Goal: Information Seeking & Learning: Learn about a topic

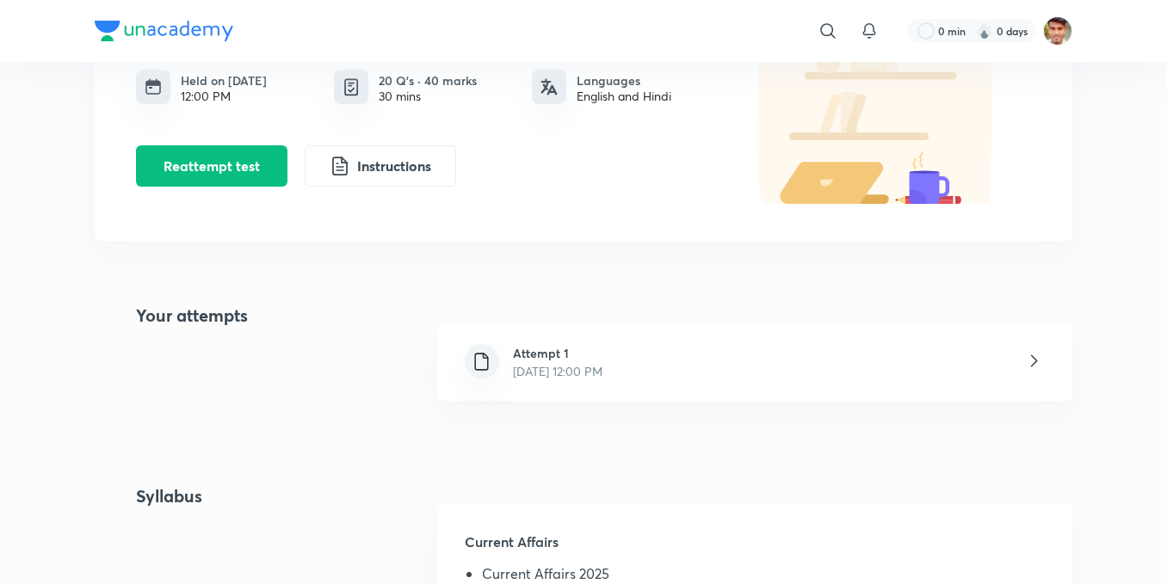
click at [1042, 361] on icon at bounding box center [1034, 361] width 22 height 22
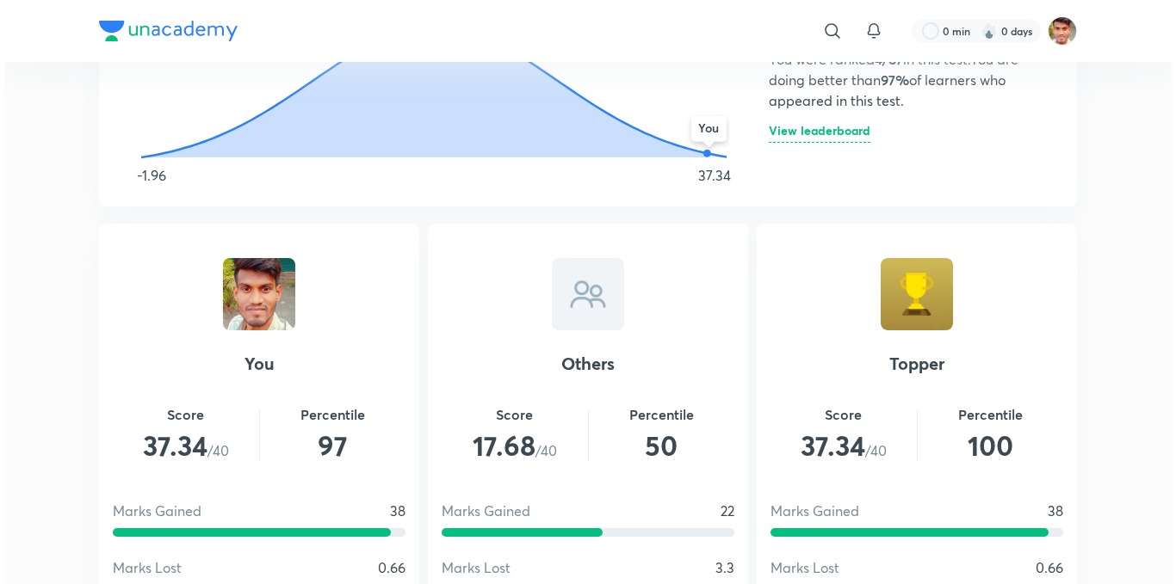
scroll to position [1033, 0]
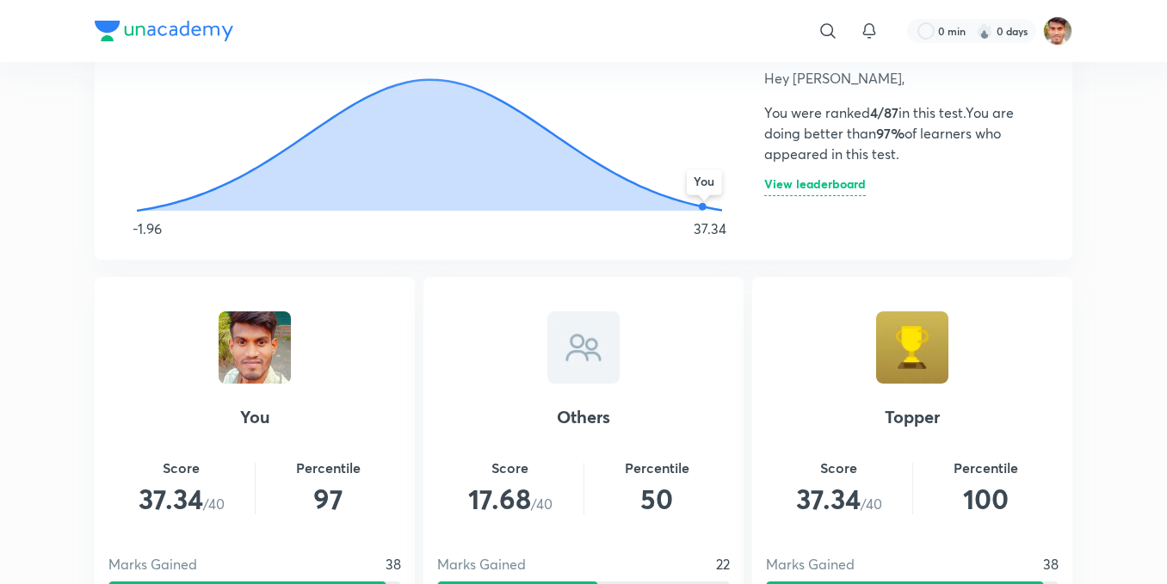
click at [818, 186] on h6 "View leaderboard" at bounding box center [815, 187] width 102 height 18
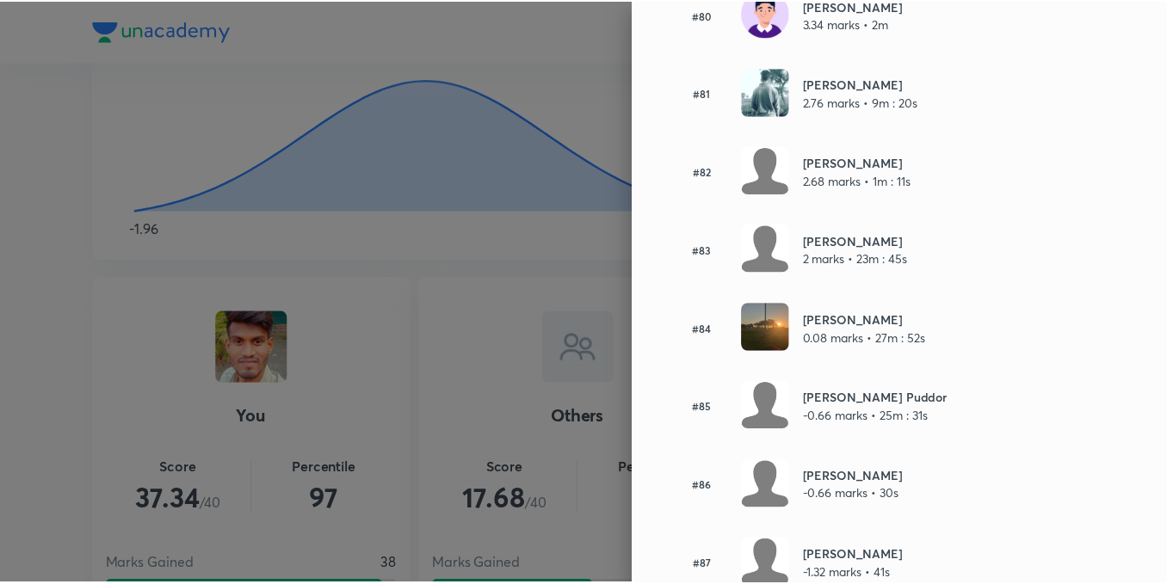
scroll to position [6490, 0]
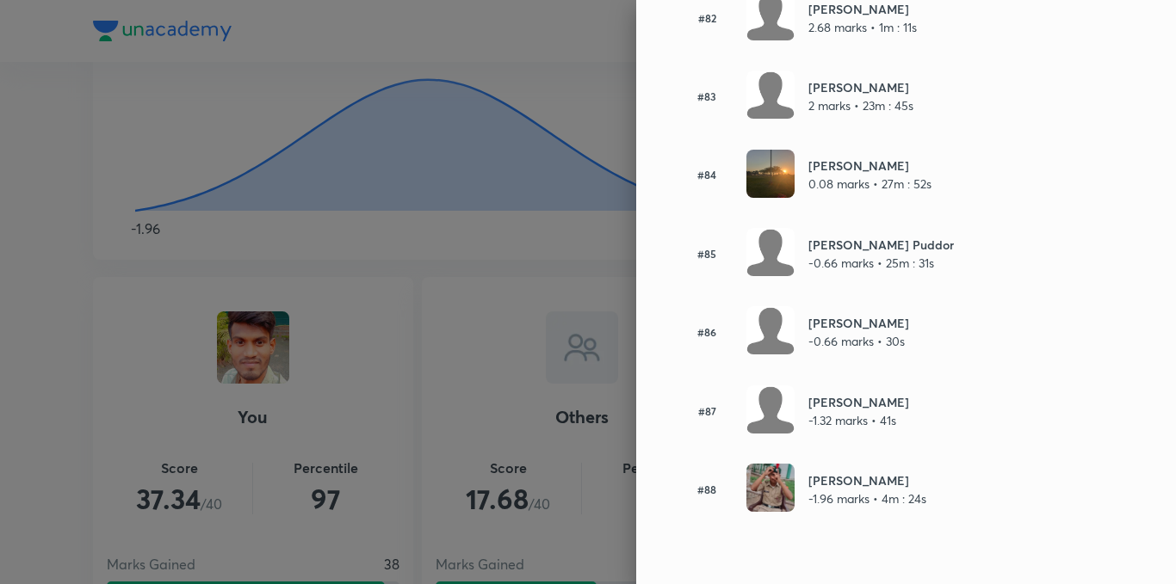
click at [371, 206] on div at bounding box center [588, 292] width 1176 height 584
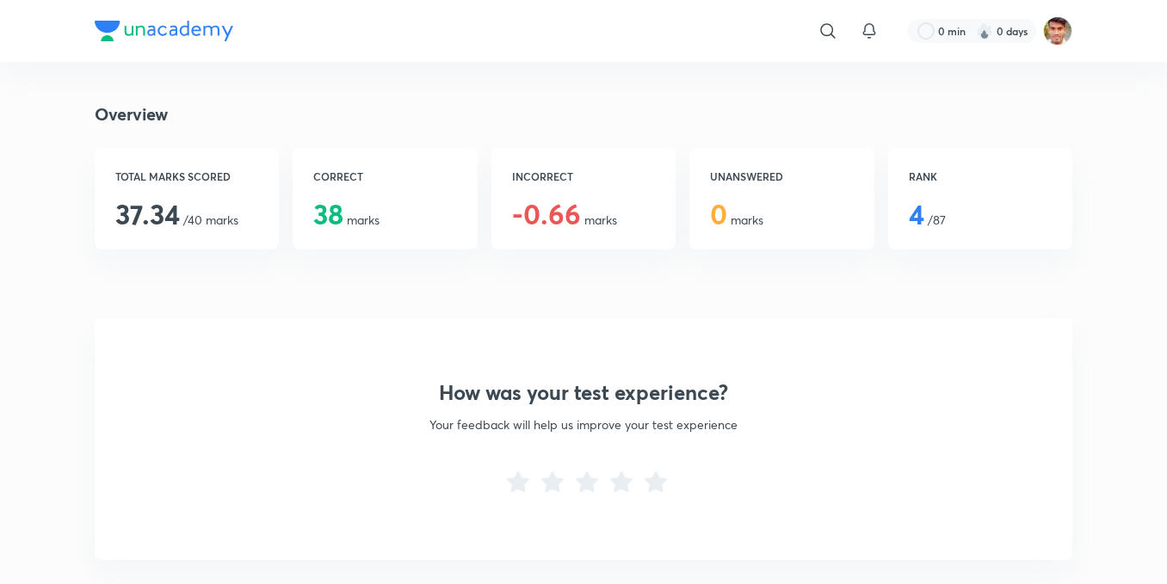
scroll to position [114, 0]
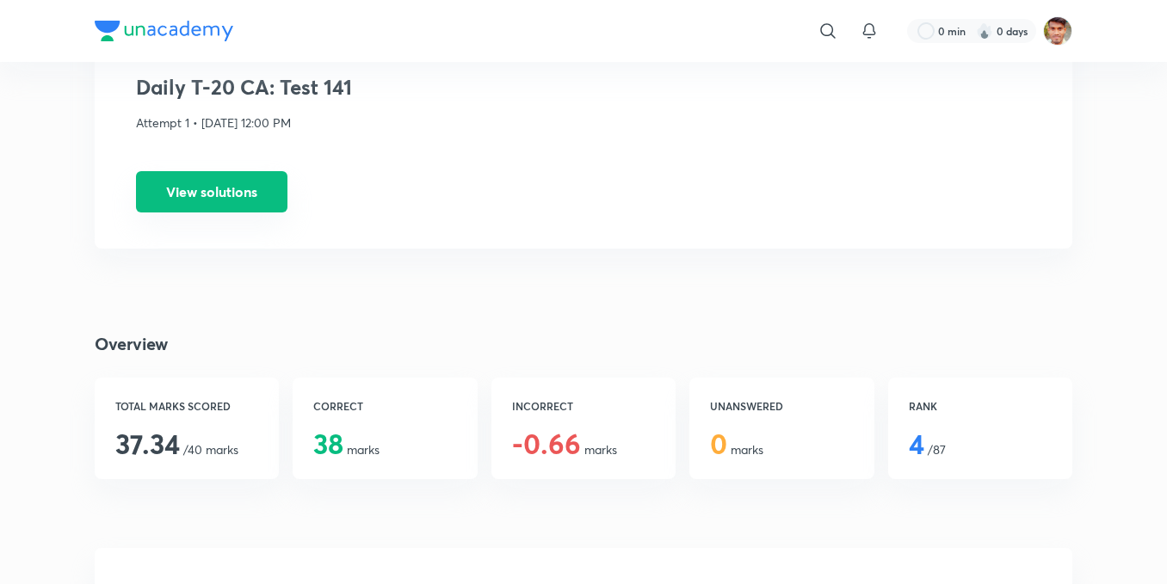
click at [189, 204] on button "View solutions" at bounding box center [212, 191] width 152 height 41
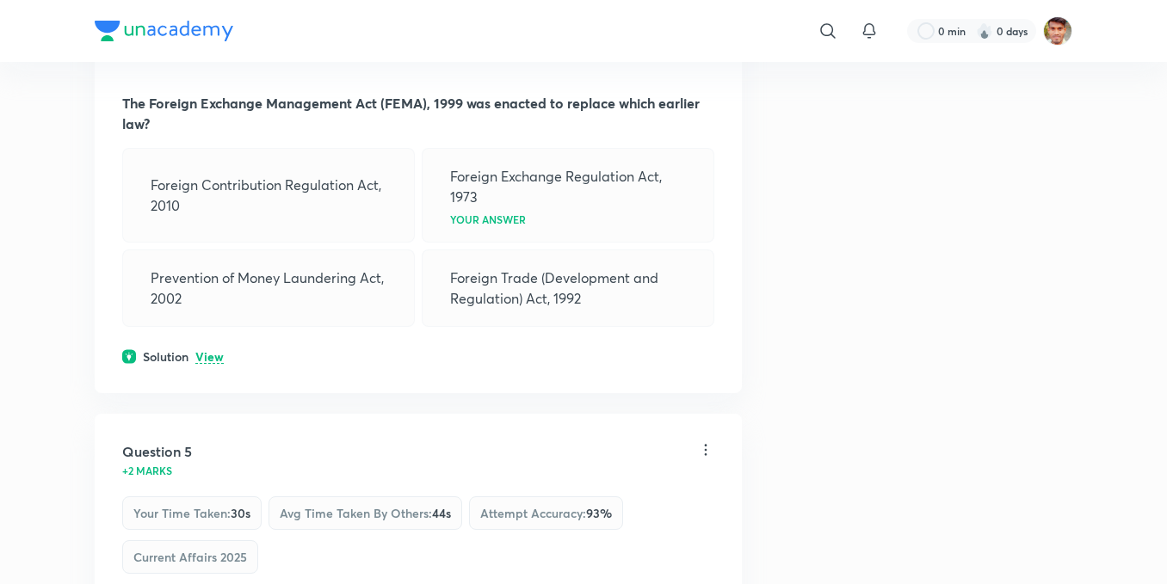
scroll to position [1837, 0]
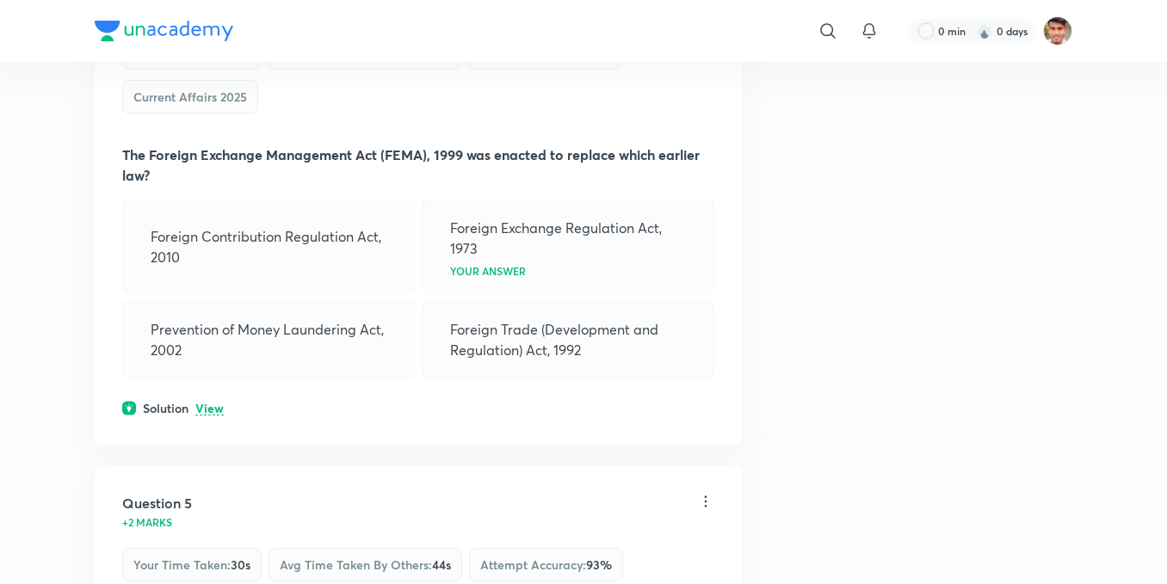
click at [219, 403] on p "View" at bounding box center [209, 409] width 28 height 13
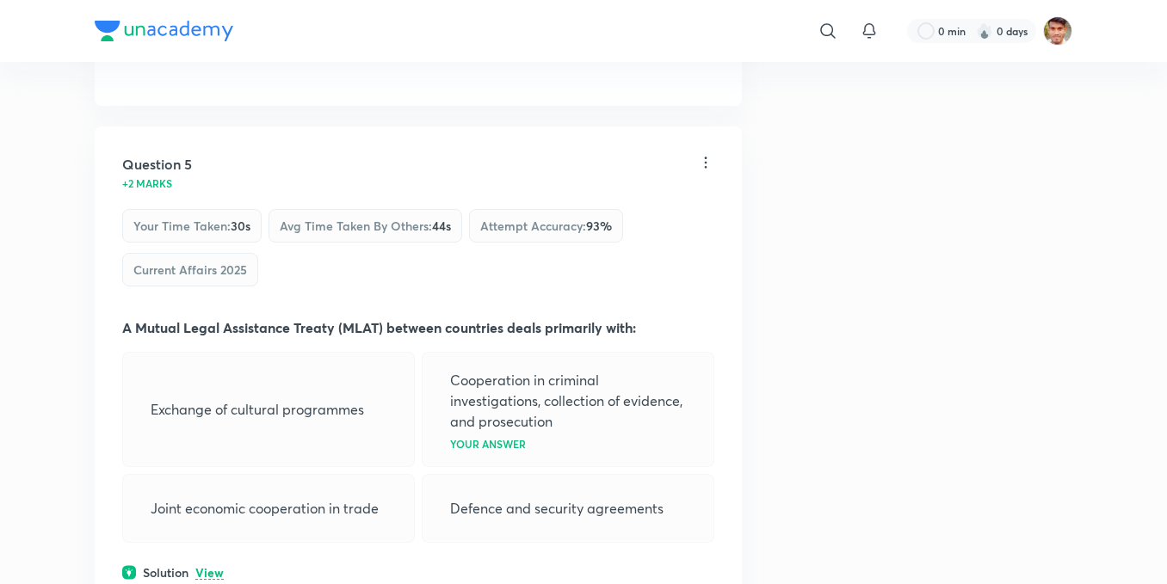
scroll to position [2410, 0]
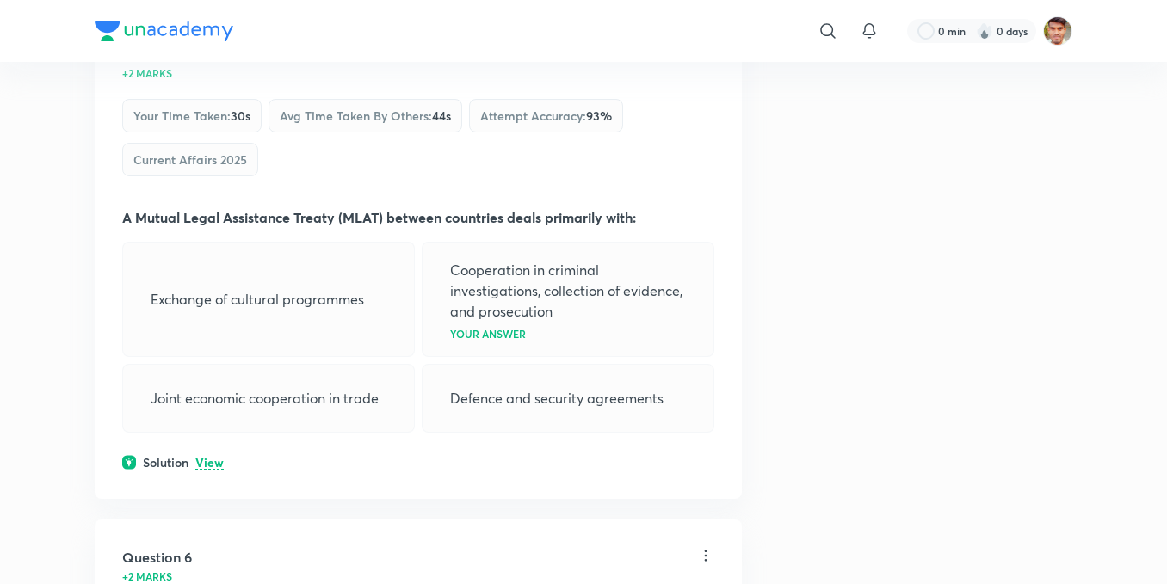
click at [231, 454] on div "Solution View" at bounding box center [418, 463] width 592 height 18
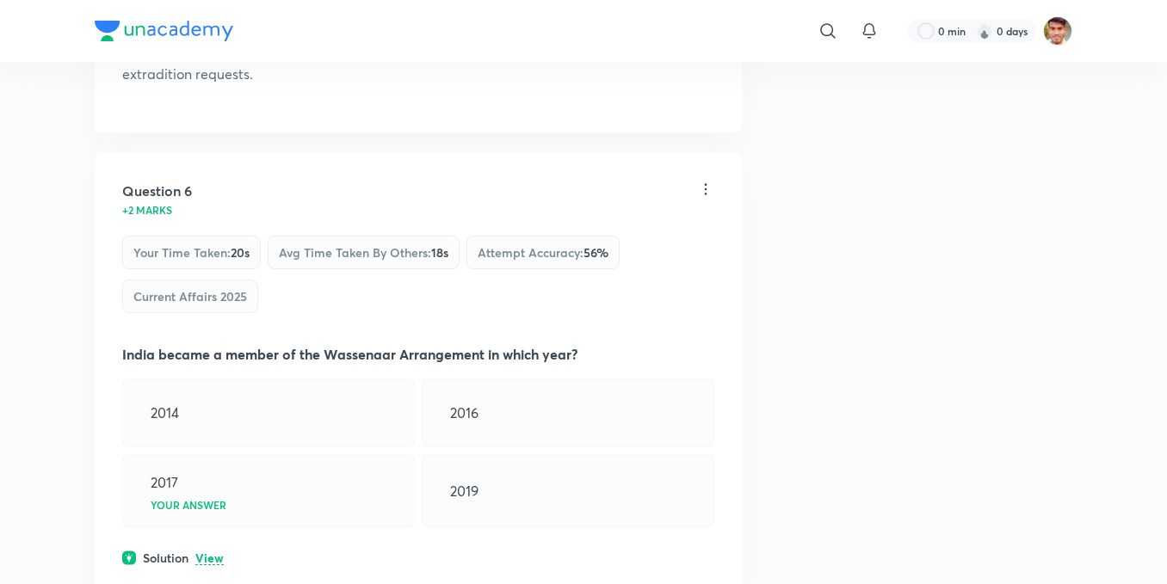
scroll to position [2984, 0]
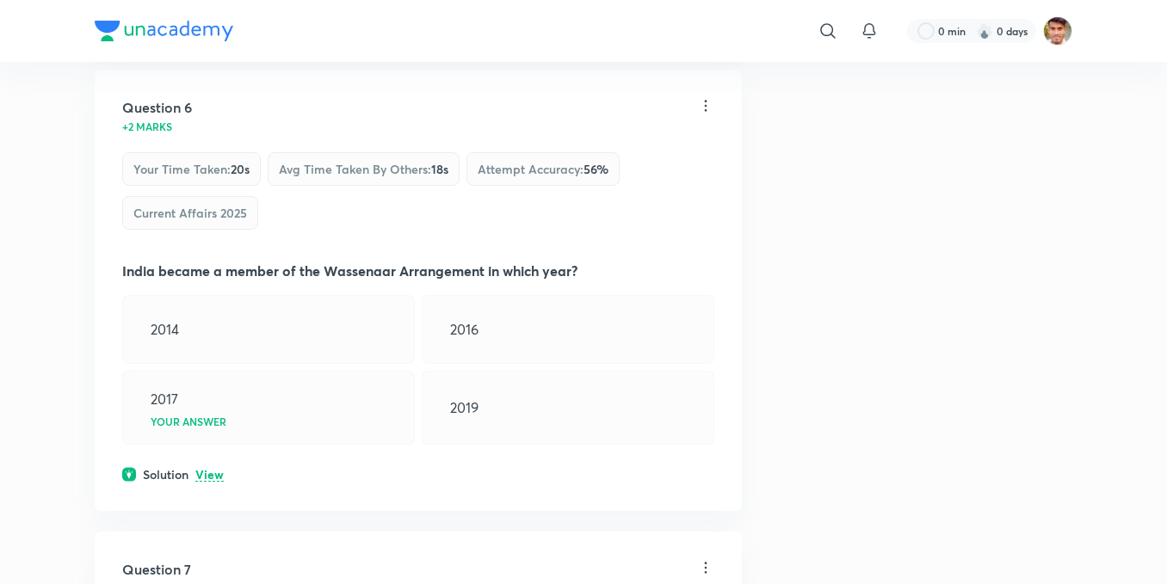
click at [213, 469] on p "View" at bounding box center [209, 475] width 28 height 13
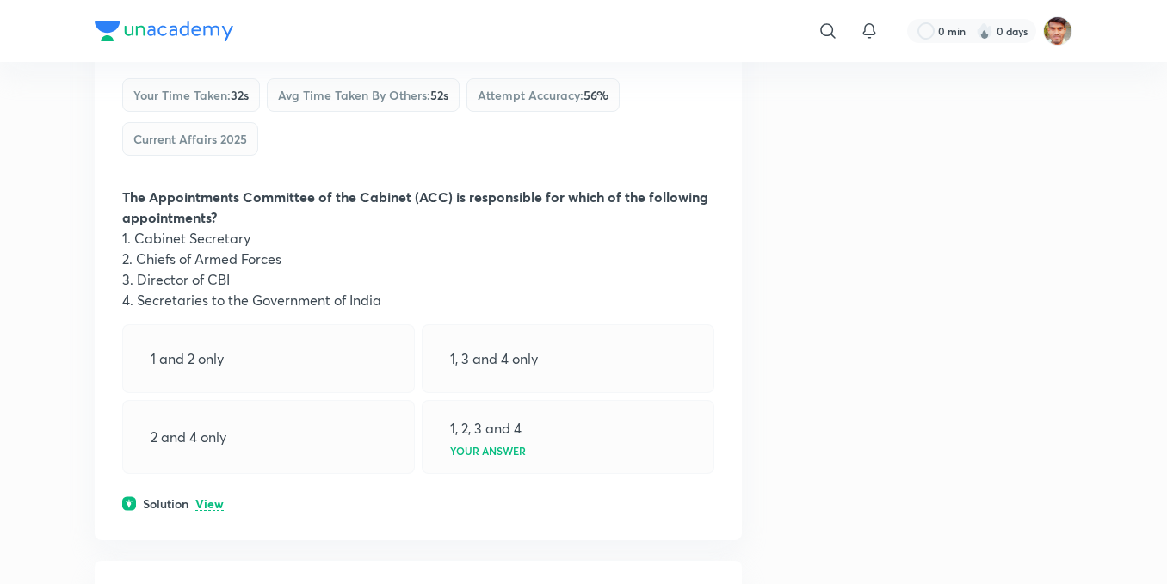
scroll to position [4247, 0]
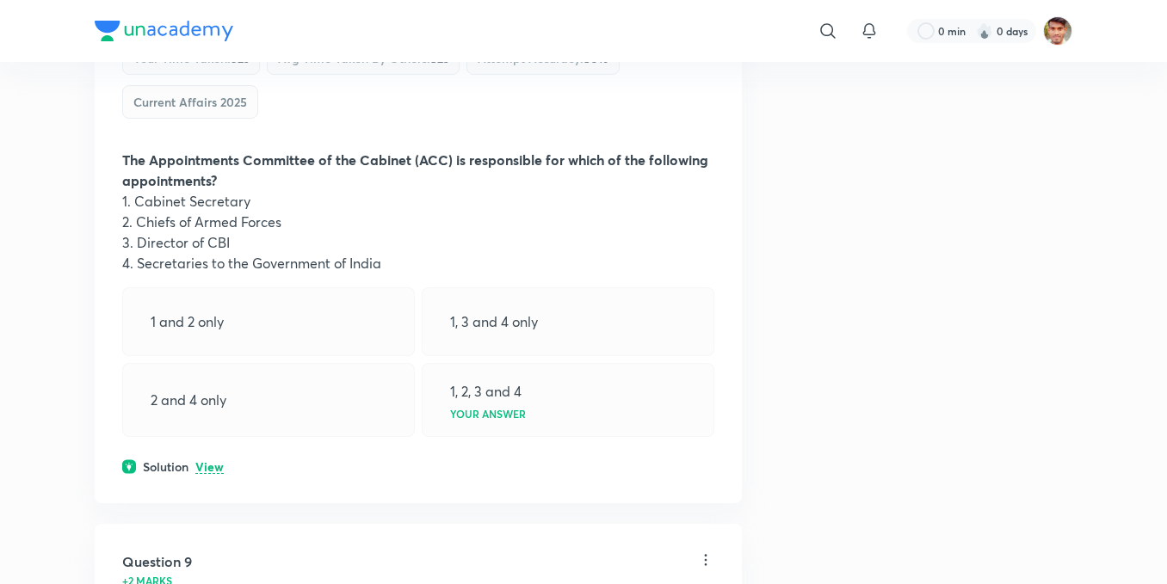
click at [207, 461] on p "View" at bounding box center [209, 467] width 28 height 13
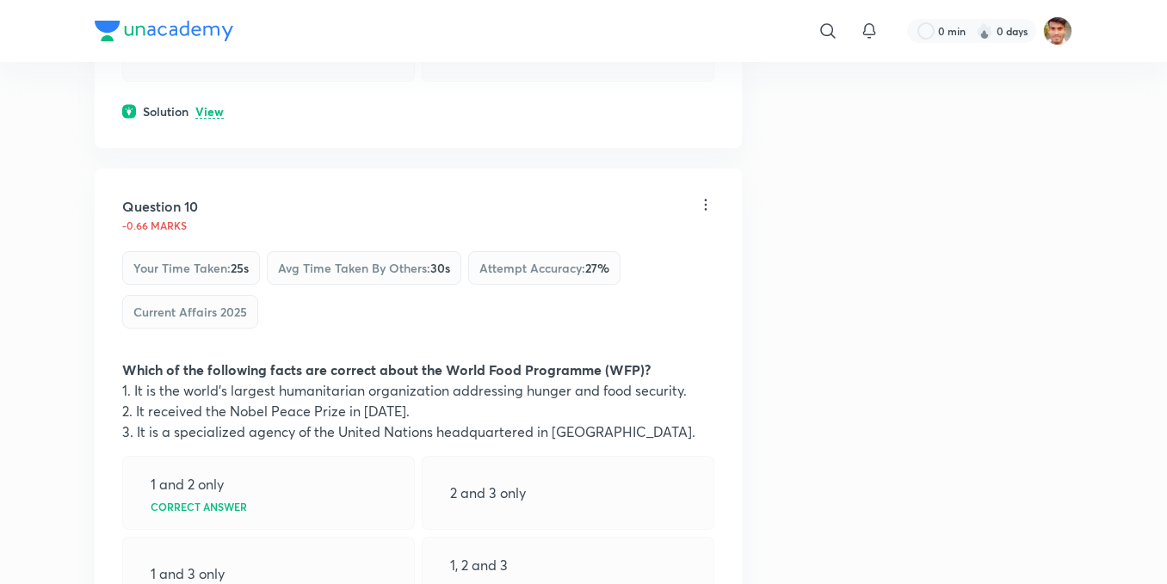
scroll to position [5395, 0]
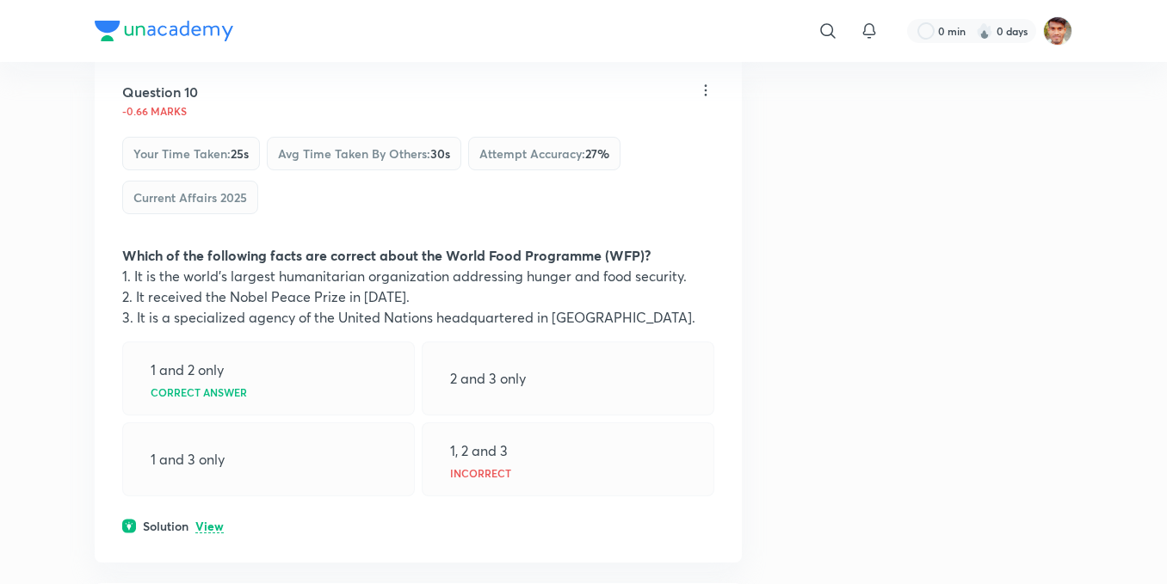
click at [220, 521] on p "View" at bounding box center [209, 527] width 28 height 13
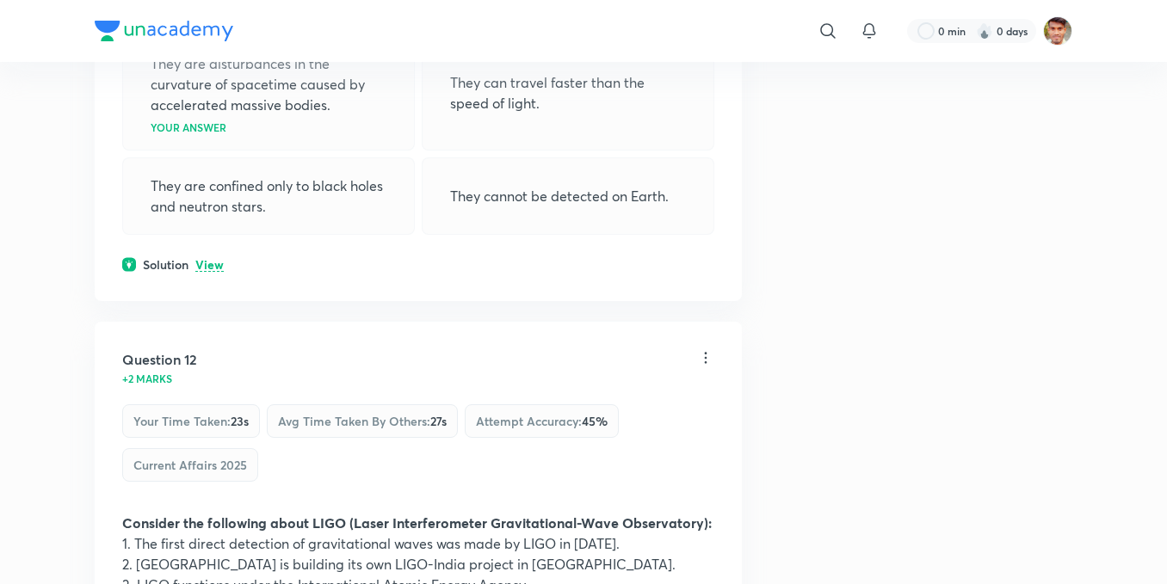
scroll to position [6657, 0]
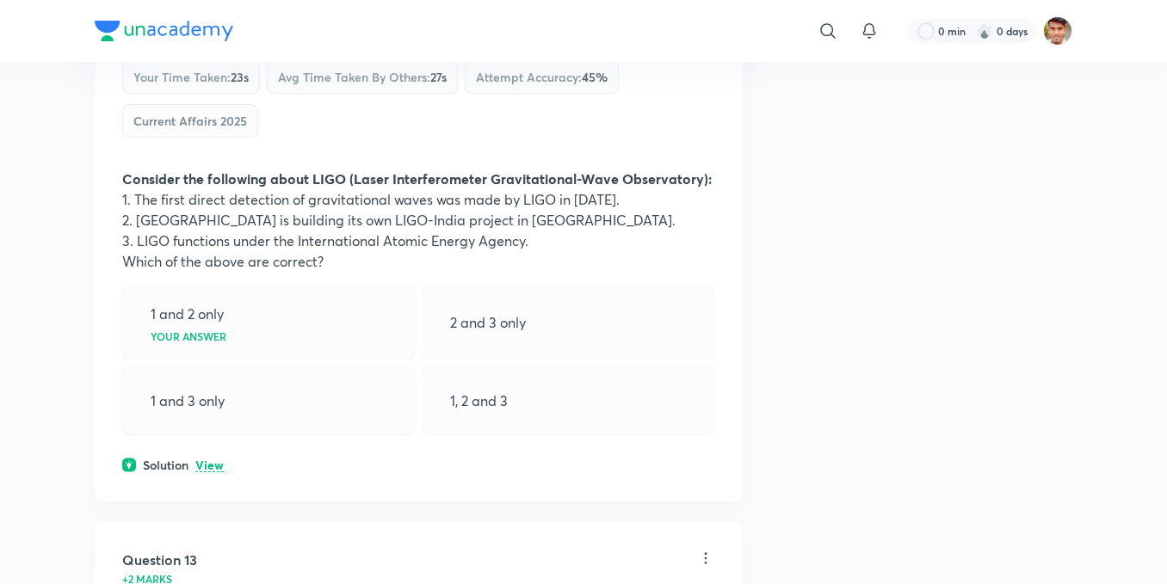
click at [217, 460] on p "View" at bounding box center [209, 466] width 28 height 13
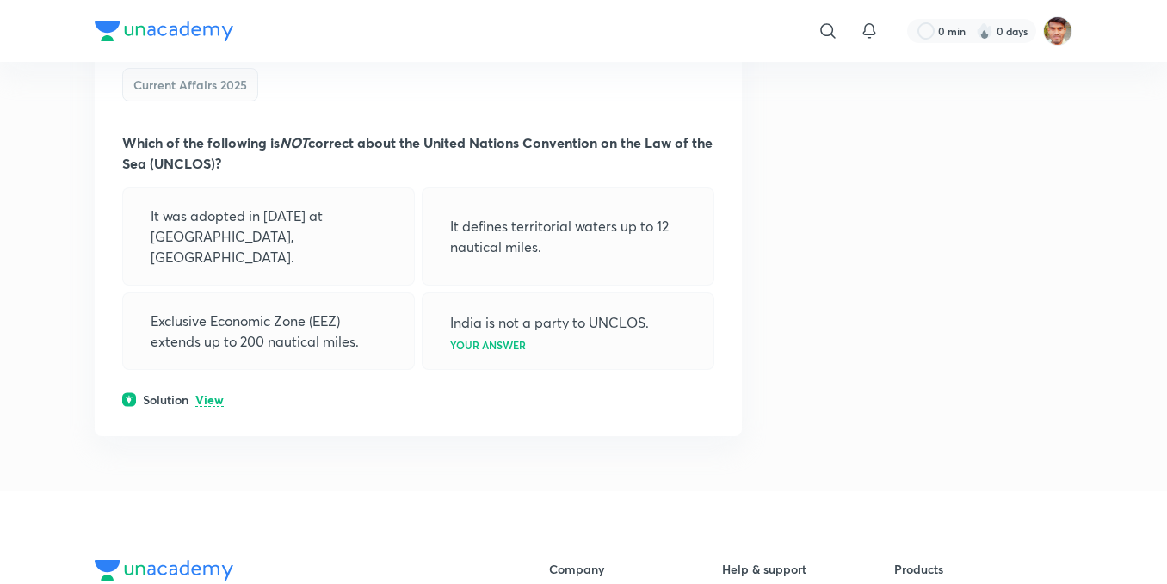
scroll to position [8608, 0]
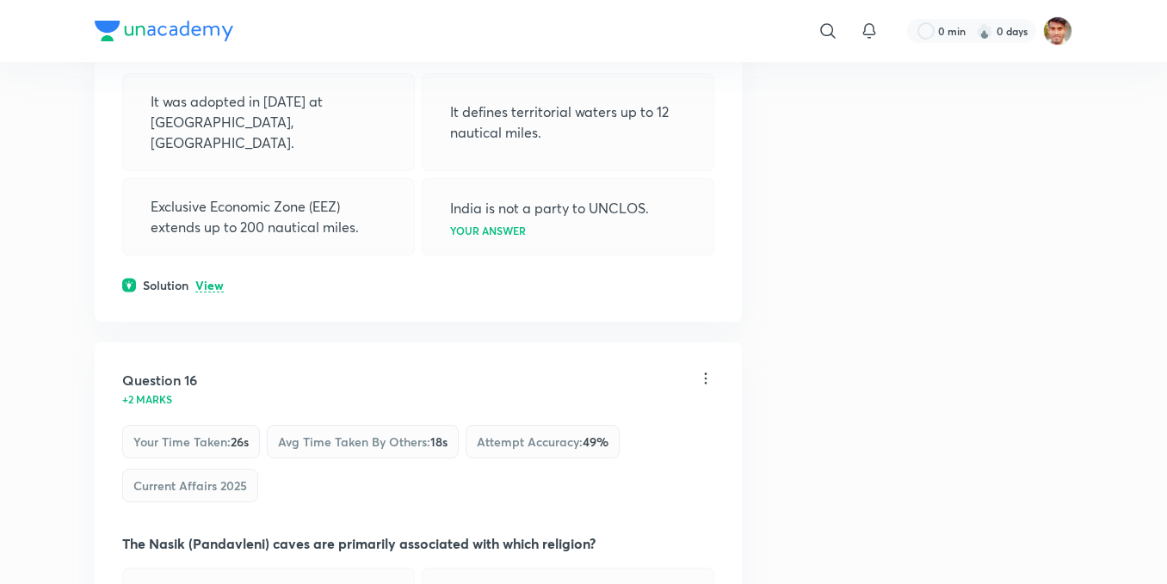
click at [207, 280] on p "View" at bounding box center [209, 286] width 28 height 13
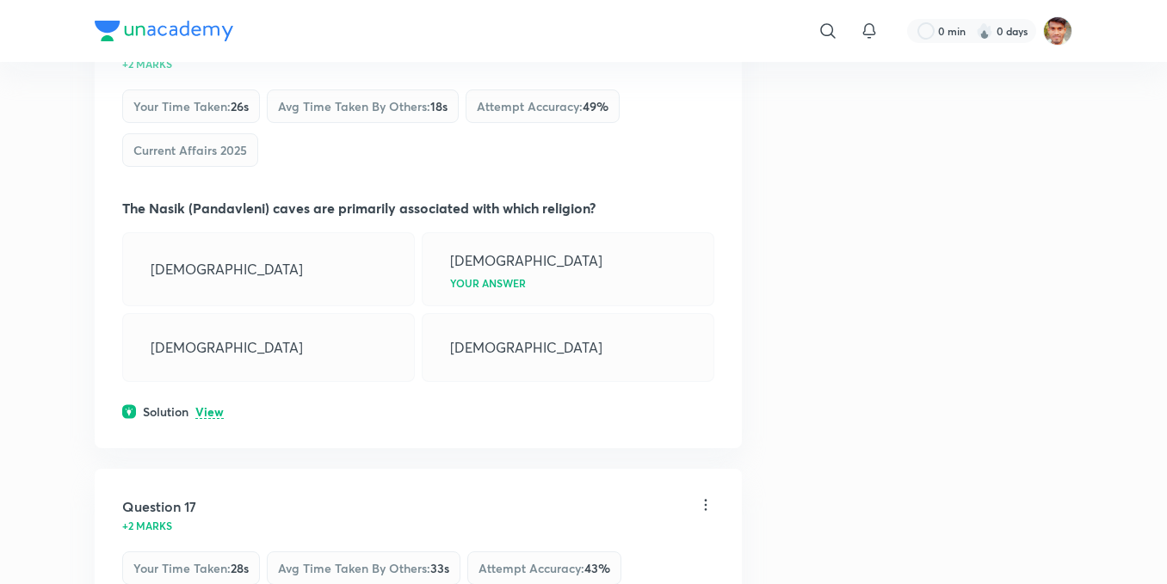
scroll to position [9182, 0]
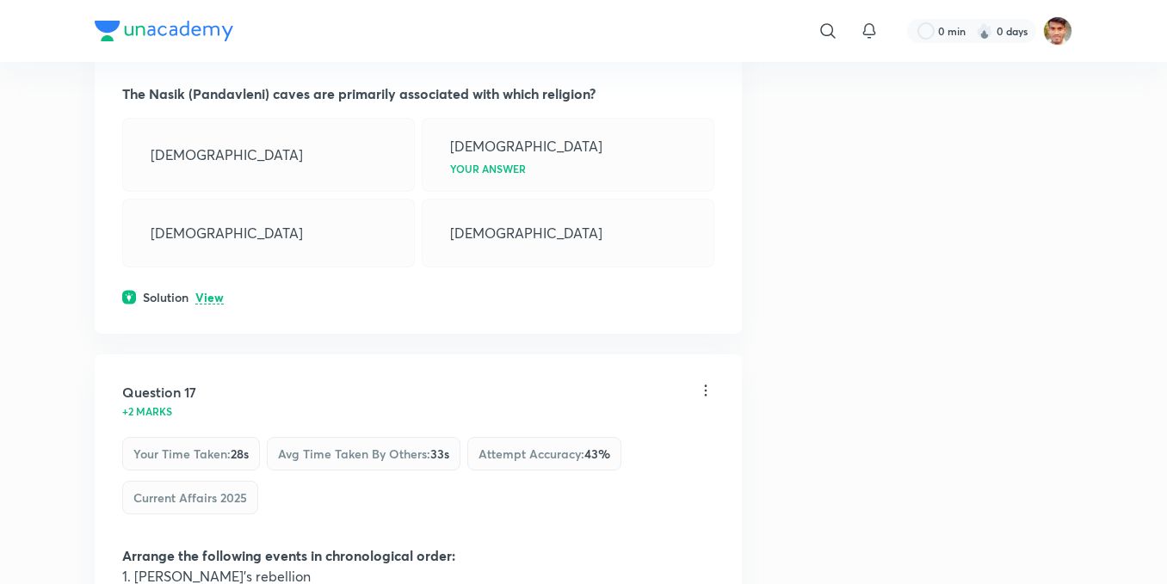
click at [207, 292] on p "View" at bounding box center [209, 298] width 28 height 13
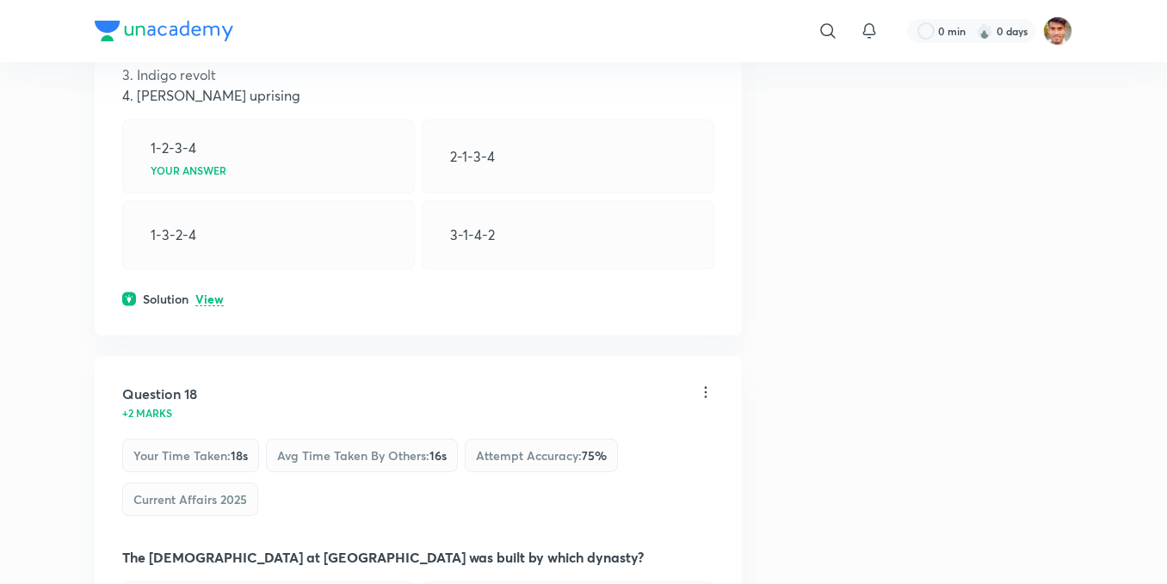
scroll to position [9871, 0]
click at [222, 293] on p "View" at bounding box center [209, 299] width 28 height 13
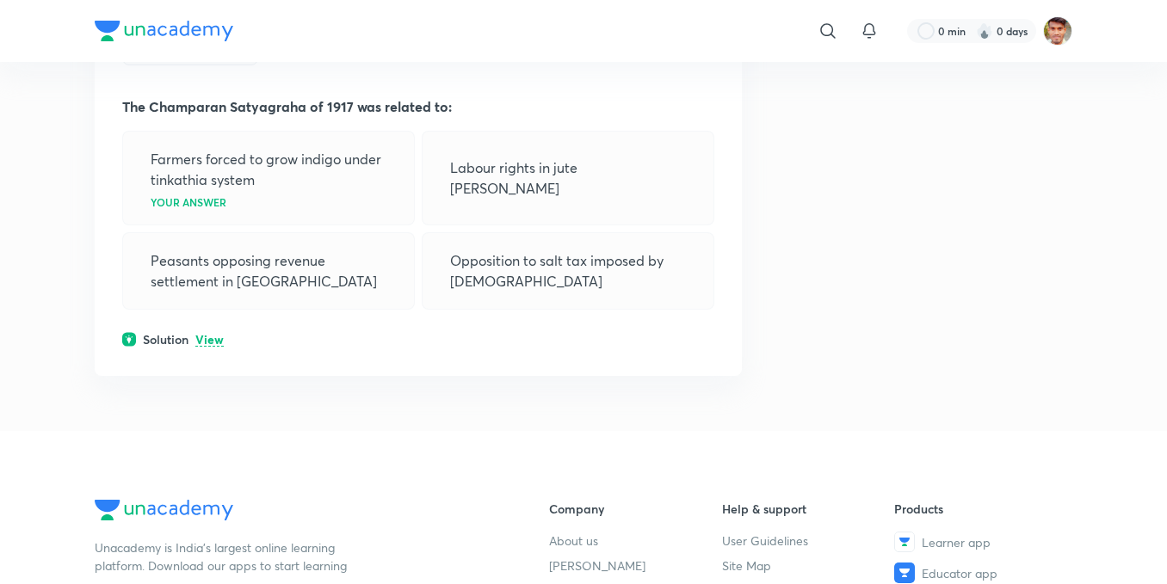
scroll to position [11478, 0]
